Goal: Task Accomplishment & Management: Manage account settings

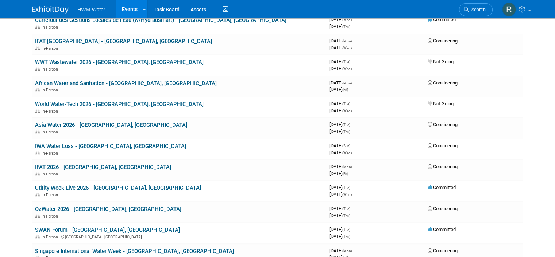
scroll to position [219, 0]
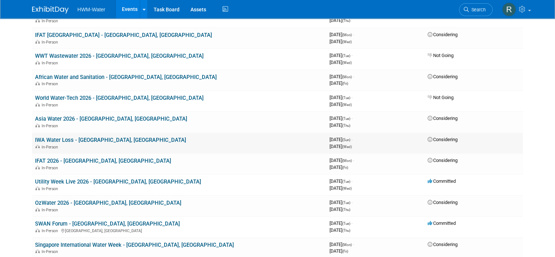
click at [83, 141] on link "IWA Water Loss - [GEOGRAPHIC_DATA], [GEOGRAPHIC_DATA]" at bounding box center [110, 140] width 151 height 7
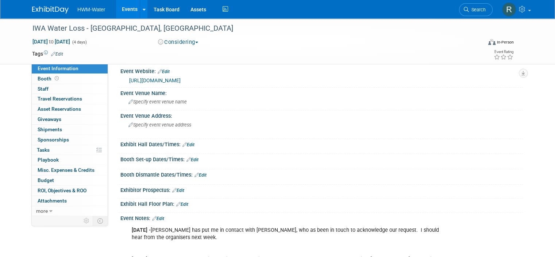
scroll to position [110, 0]
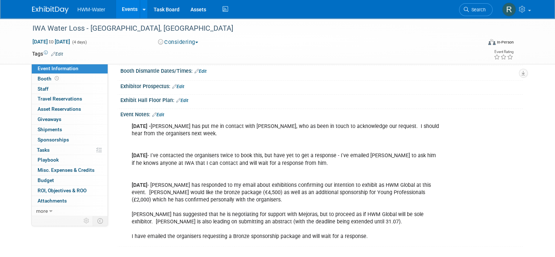
click at [159, 112] on link "Edit" at bounding box center [158, 114] width 12 height 5
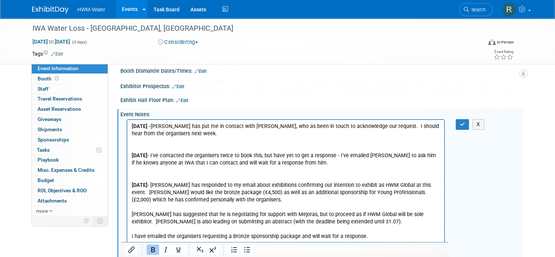
scroll to position [0, 0]
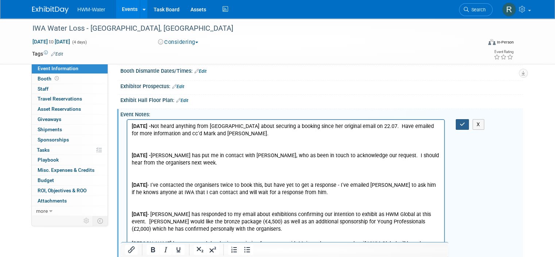
click at [463, 122] on button "button" at bounding box center [463, 124] width 14 height 11
